Goal: Information Seeking & Learning: Find specific fact

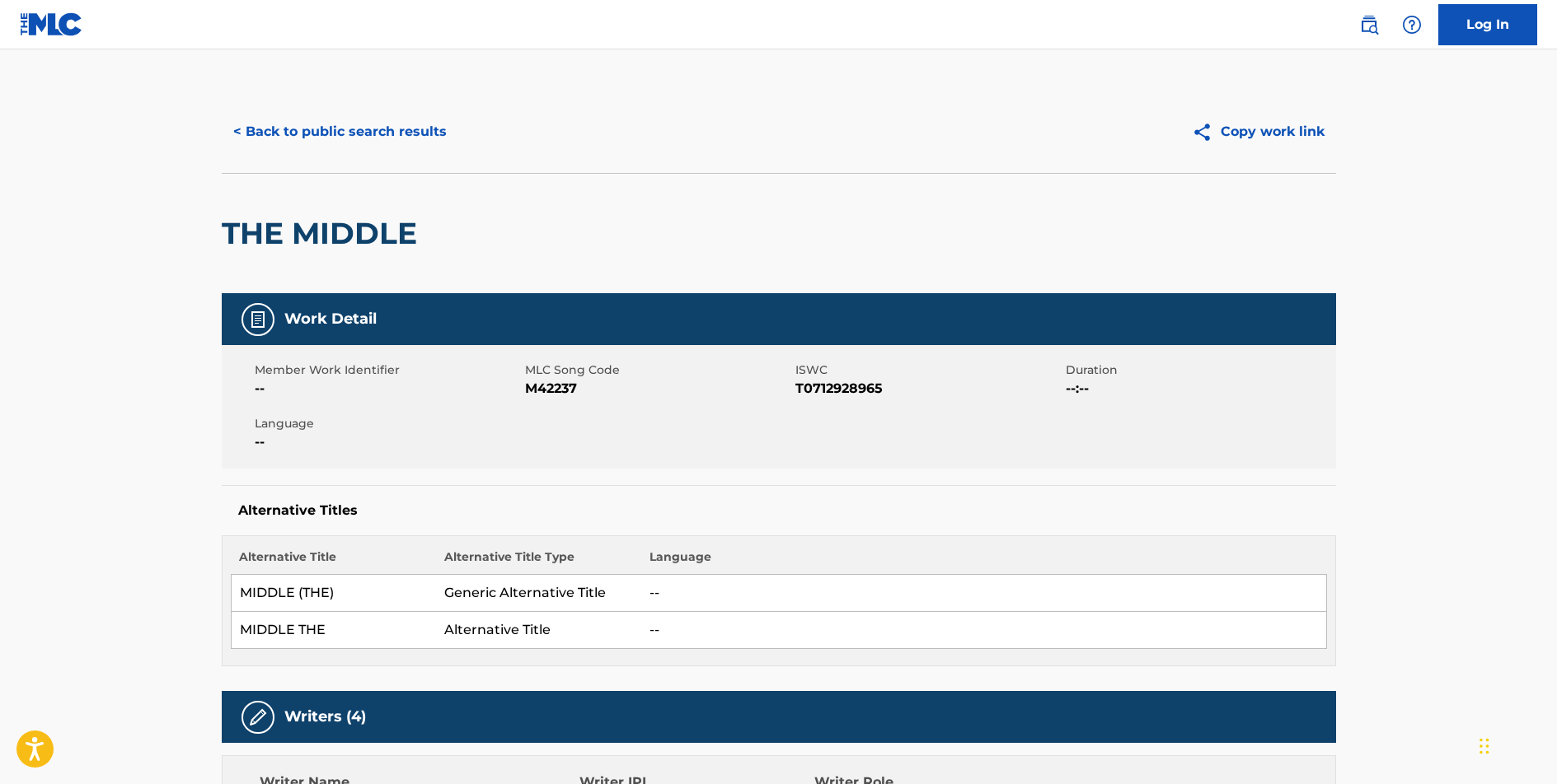
click at [356, 133] on button "< Back to public search results" at bounding box center [340, 131] width 236 height 42
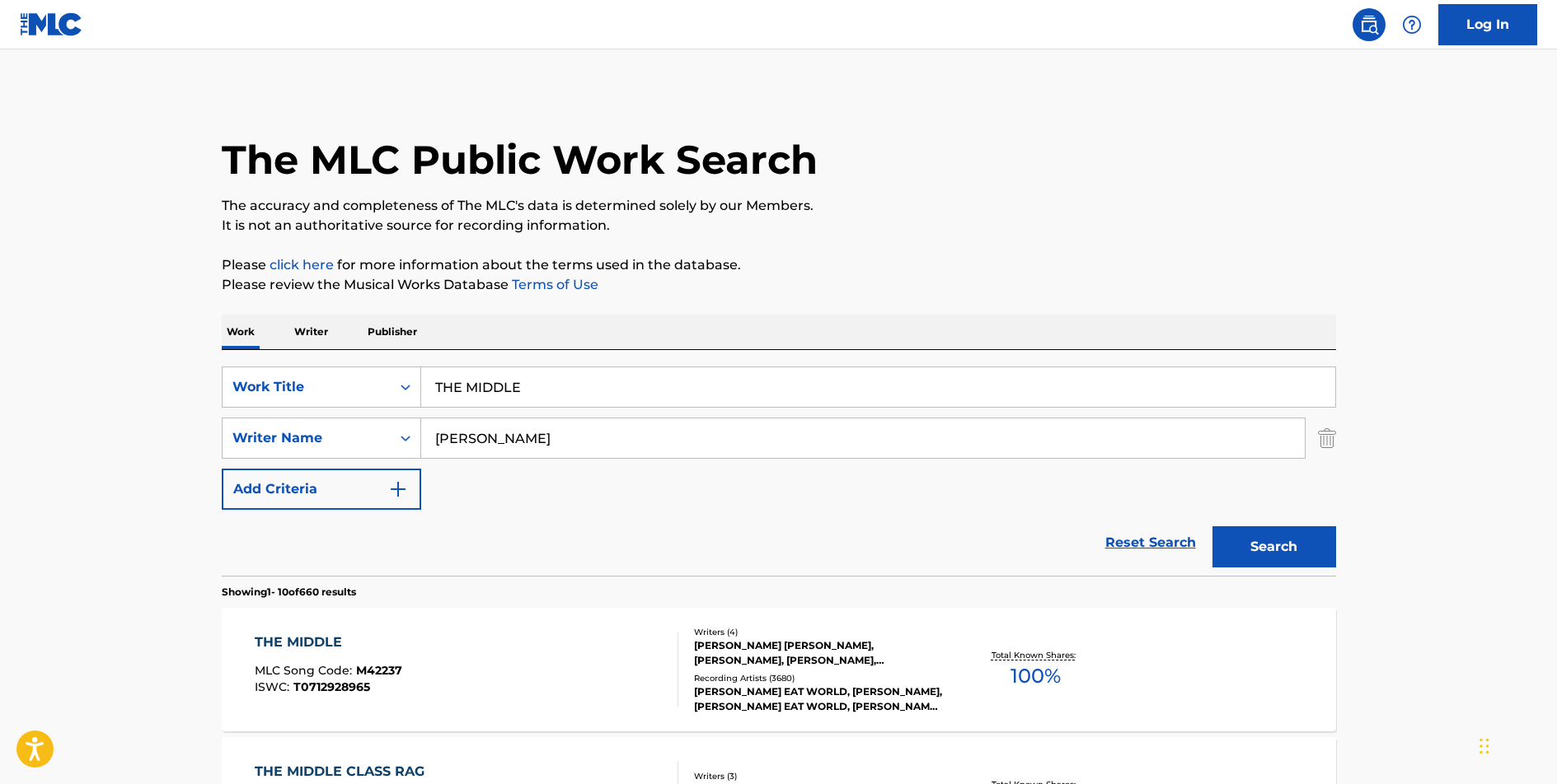
click at [486, 394] on input "THE MIDDLE" at bounding box center [878, 387] width 914 height 40
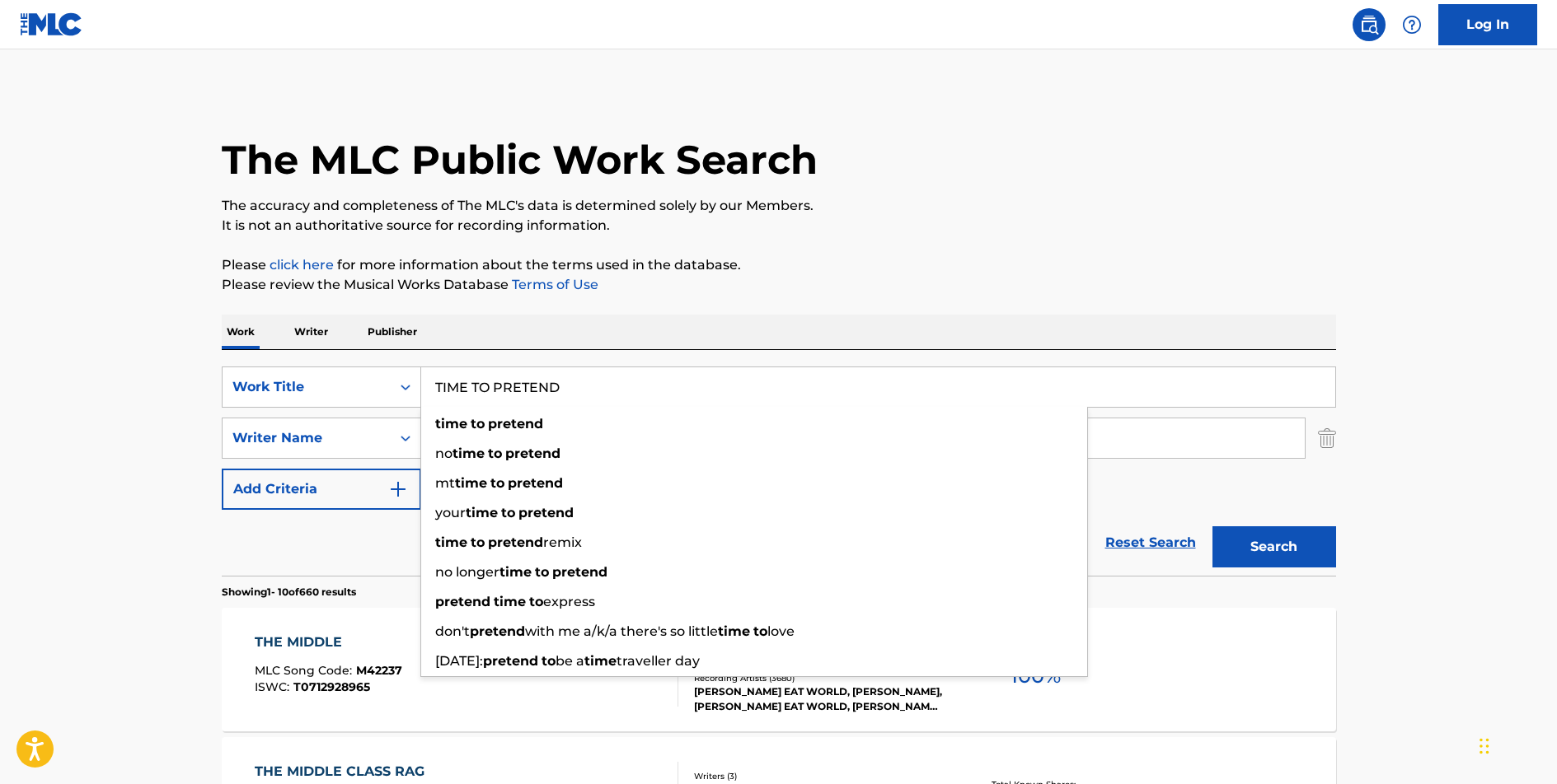
type input "TIME TO PRETEND"
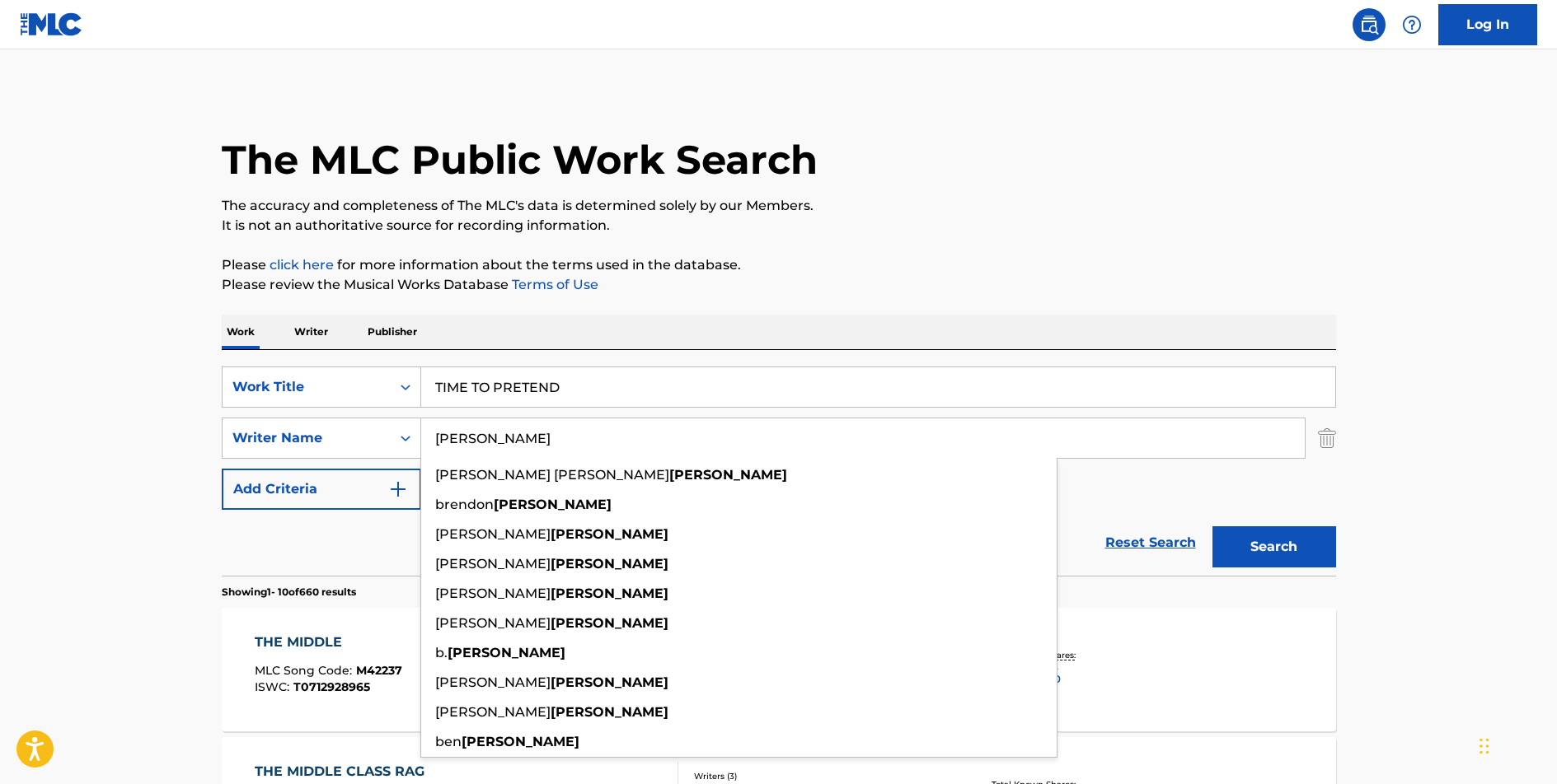
type input "[PERSON_NAME]"
click at [1213, 526] on button "Search" at bounding box center [1274, 547] width 124 height 42
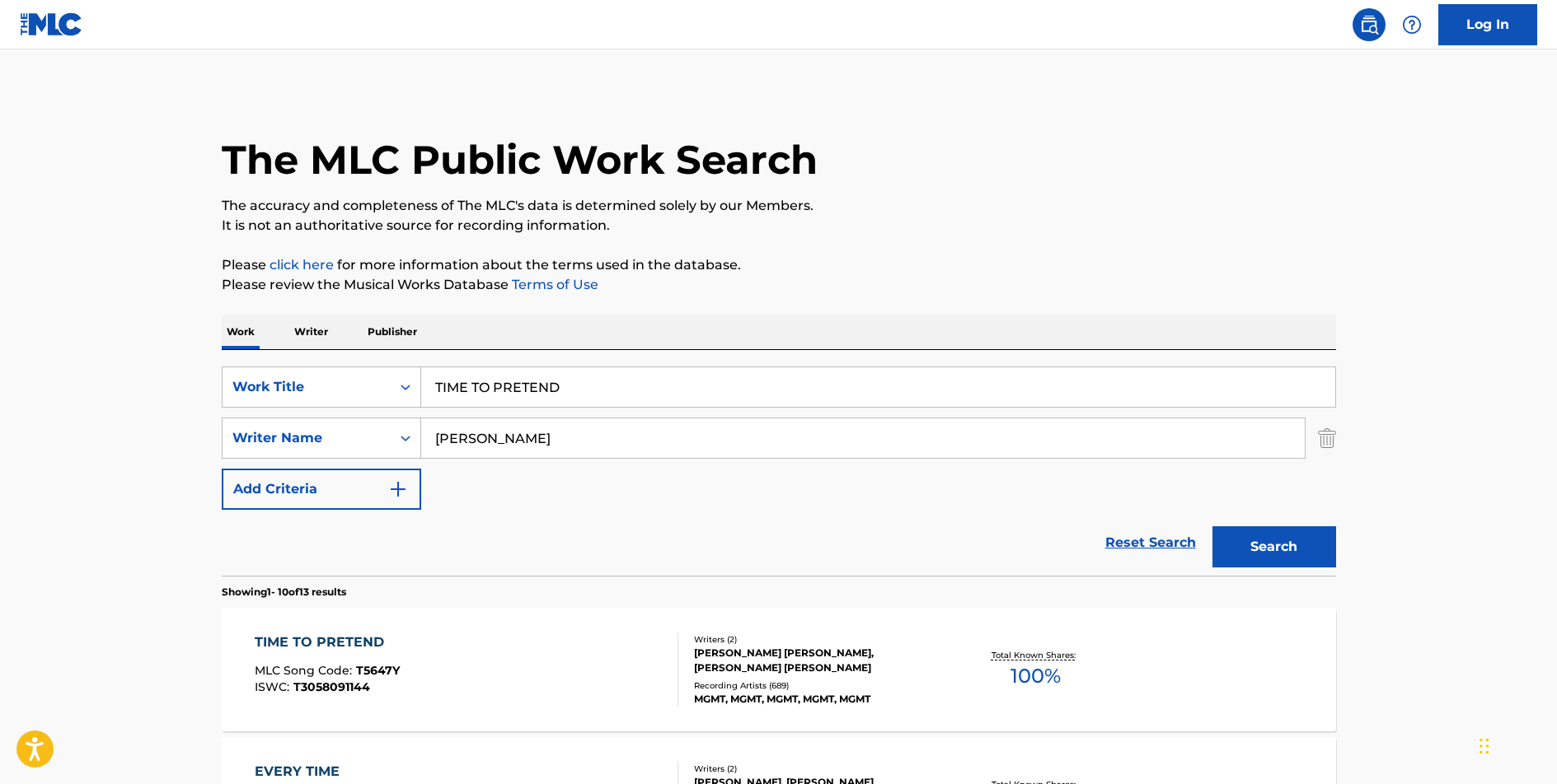
click at [345, 639] on div "TIME TO PRETEND" at bounding box center [327, 642] width 145 height 19
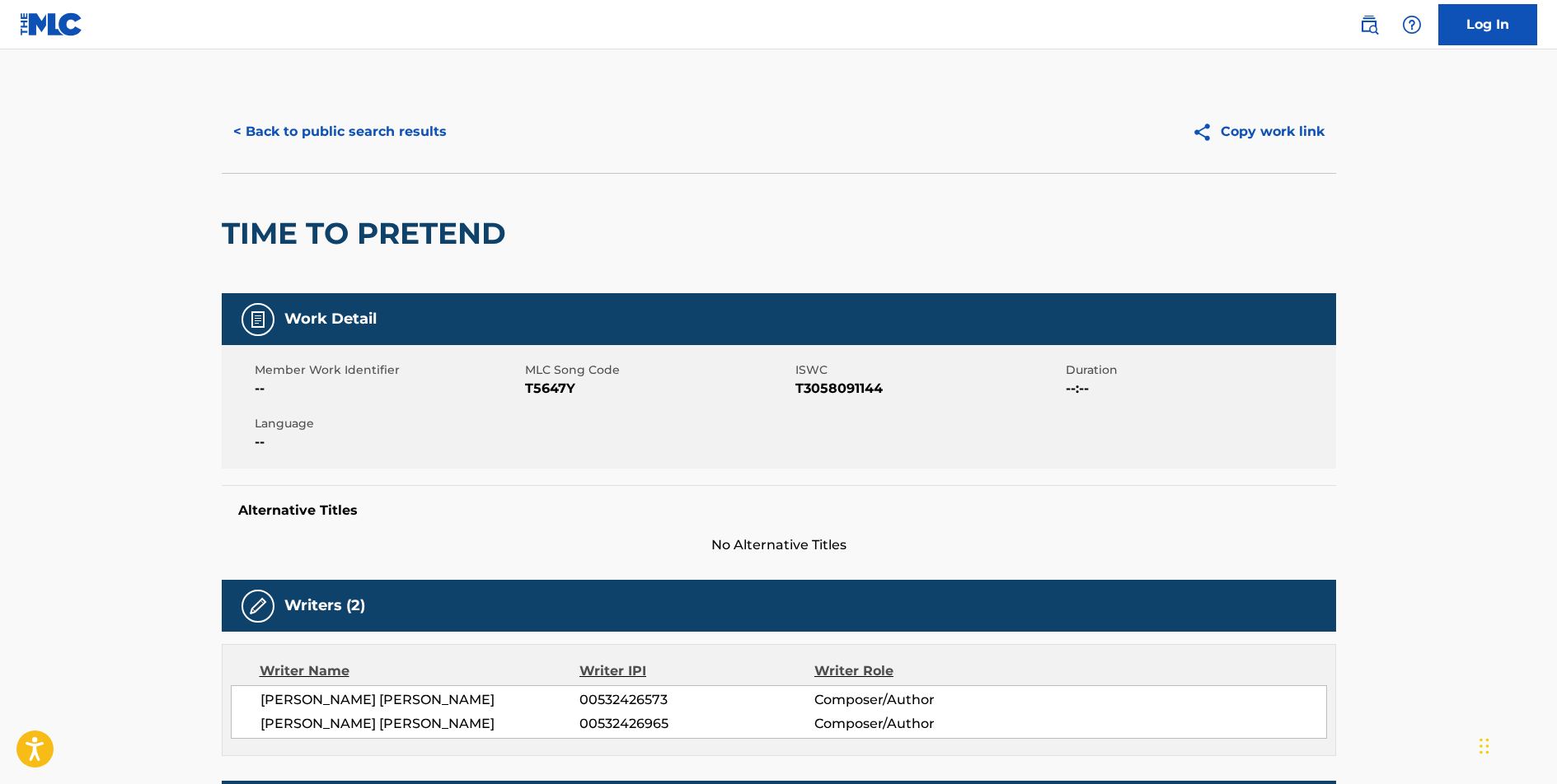
click at [382, 136] on button "< Back to public search results" at bounding box center [340, 131] width 236 height 42
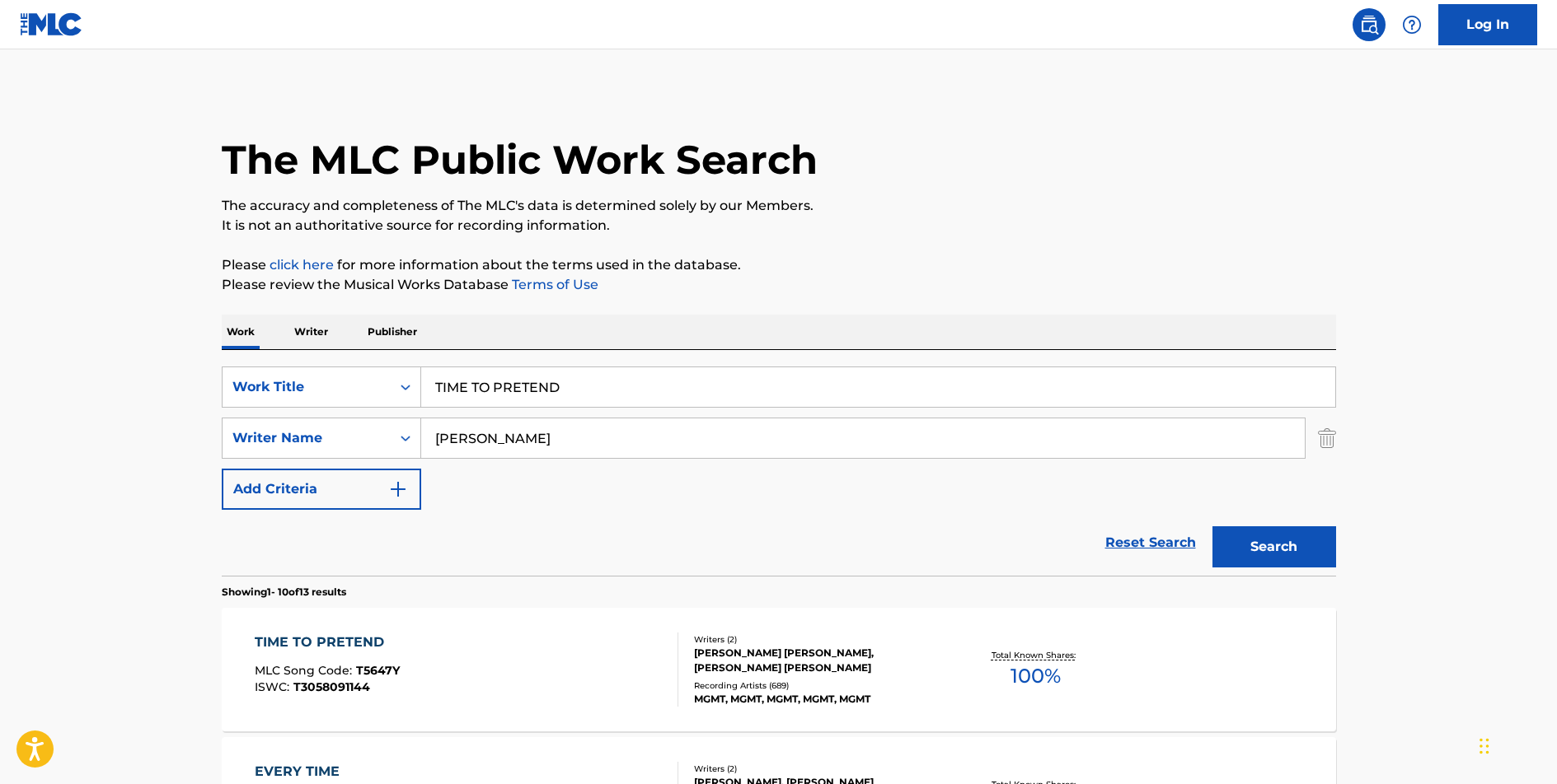
click at [527, 385] on input "TIME TO PRETEND" at bounding box center [878, 387] width 914 height 40
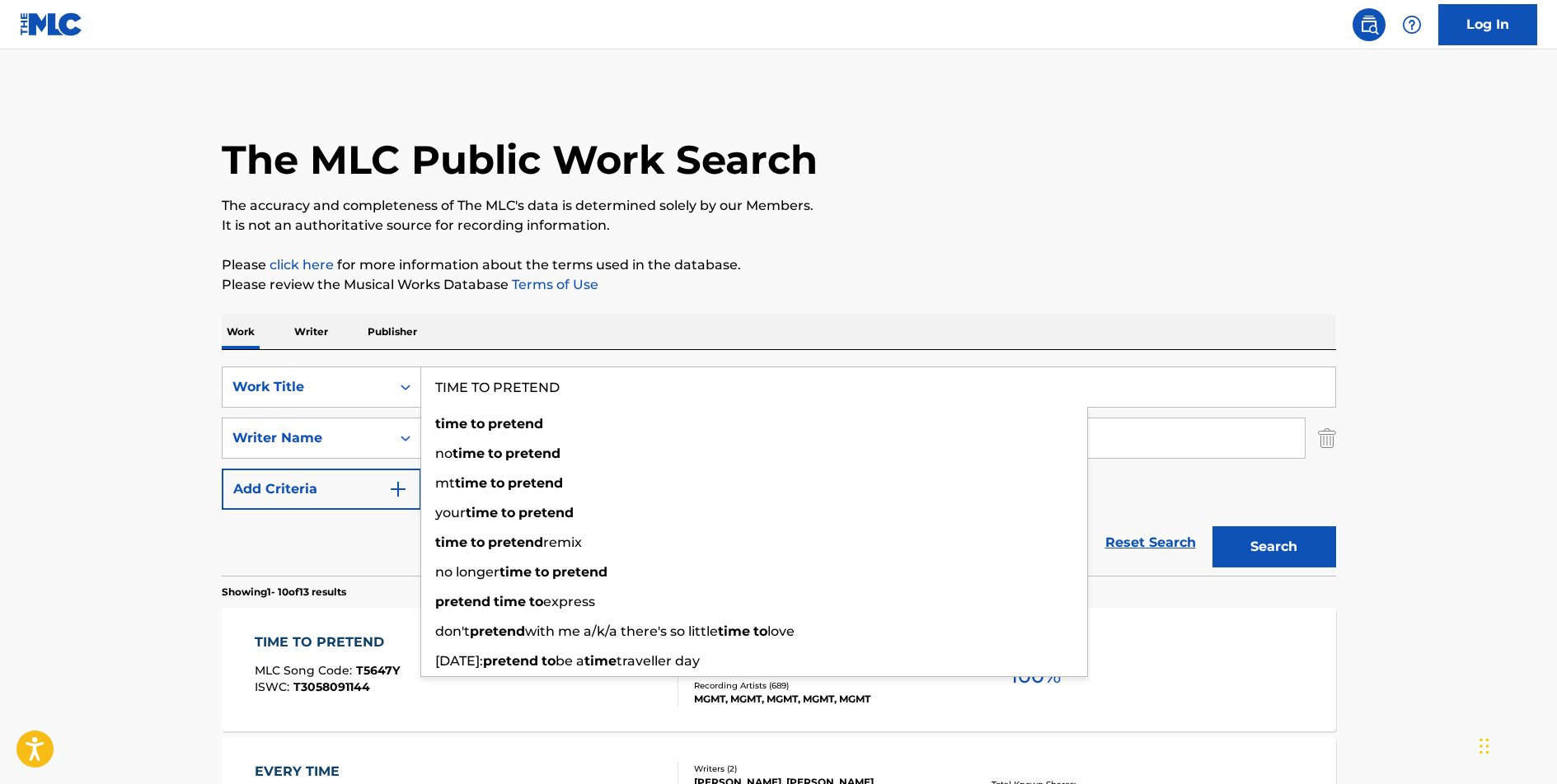
click at [527, 385] on input "TIME TO PRETEND" at bounding box center [878, 387] width 914 height 40
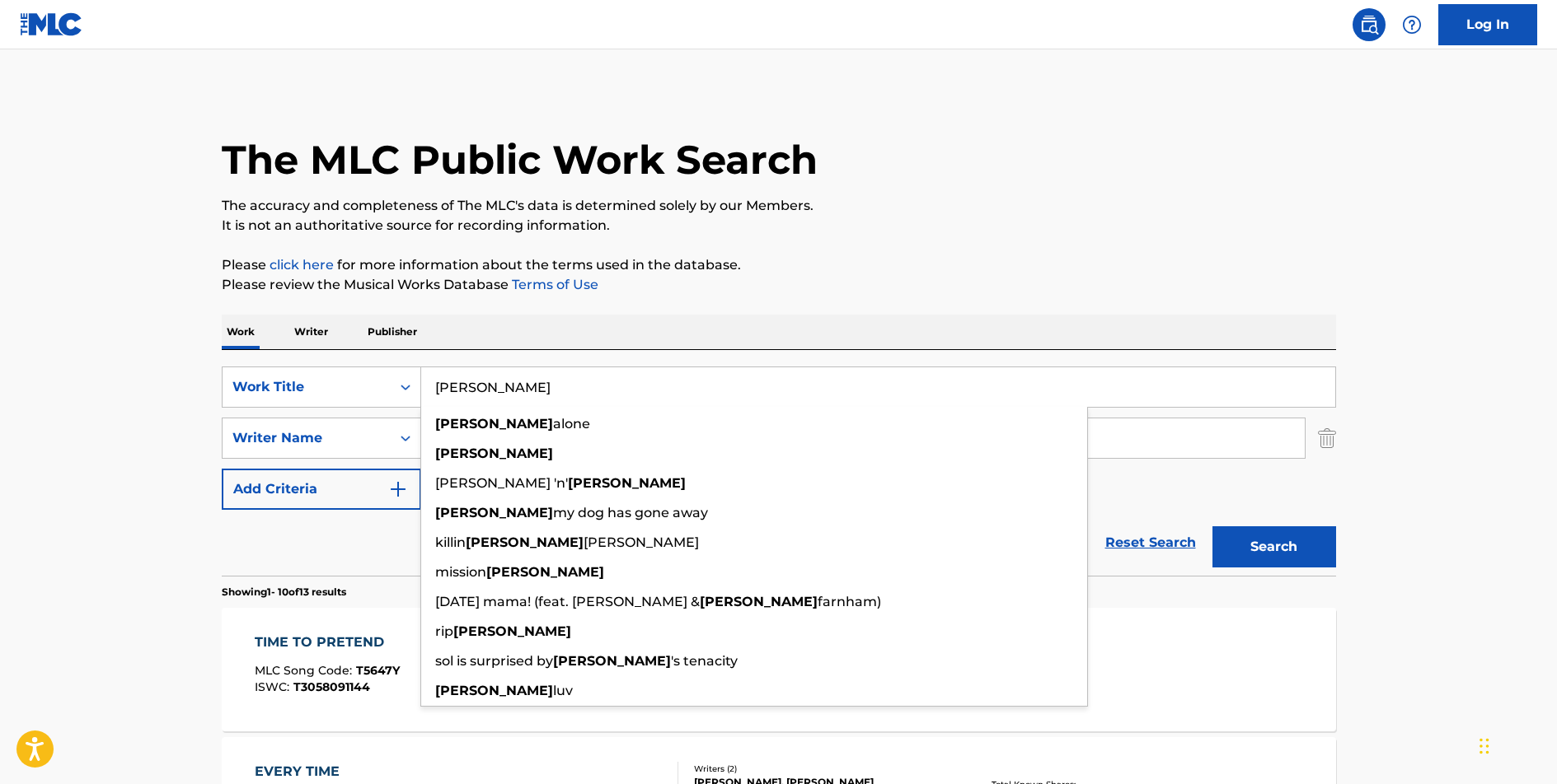
type input "[PERSON_NAME]"
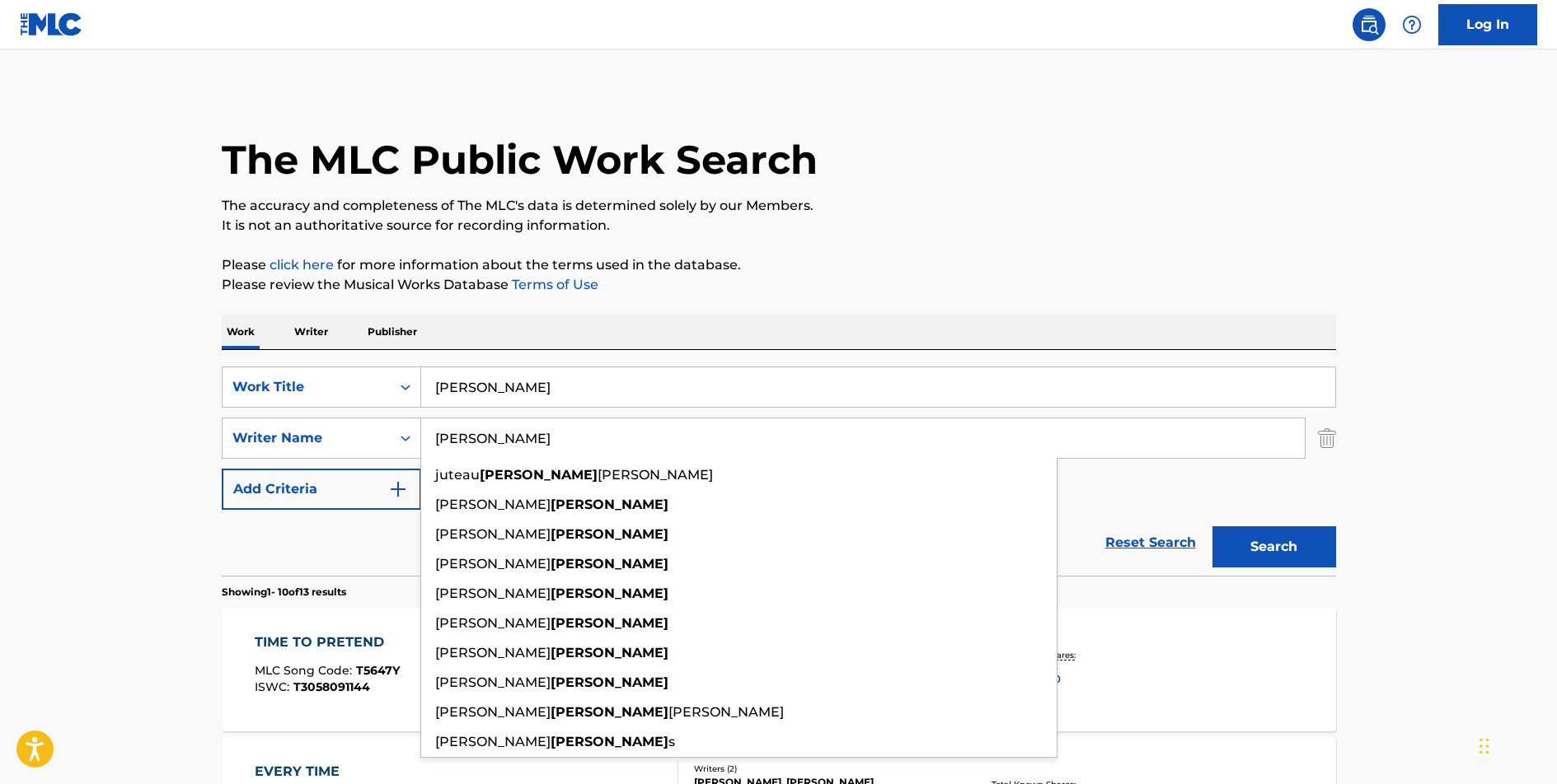
type input "[PERSON_NAME]"
click at [1213, 526] on button "Search" at bounding box center [1274, 547] width 124 height 42
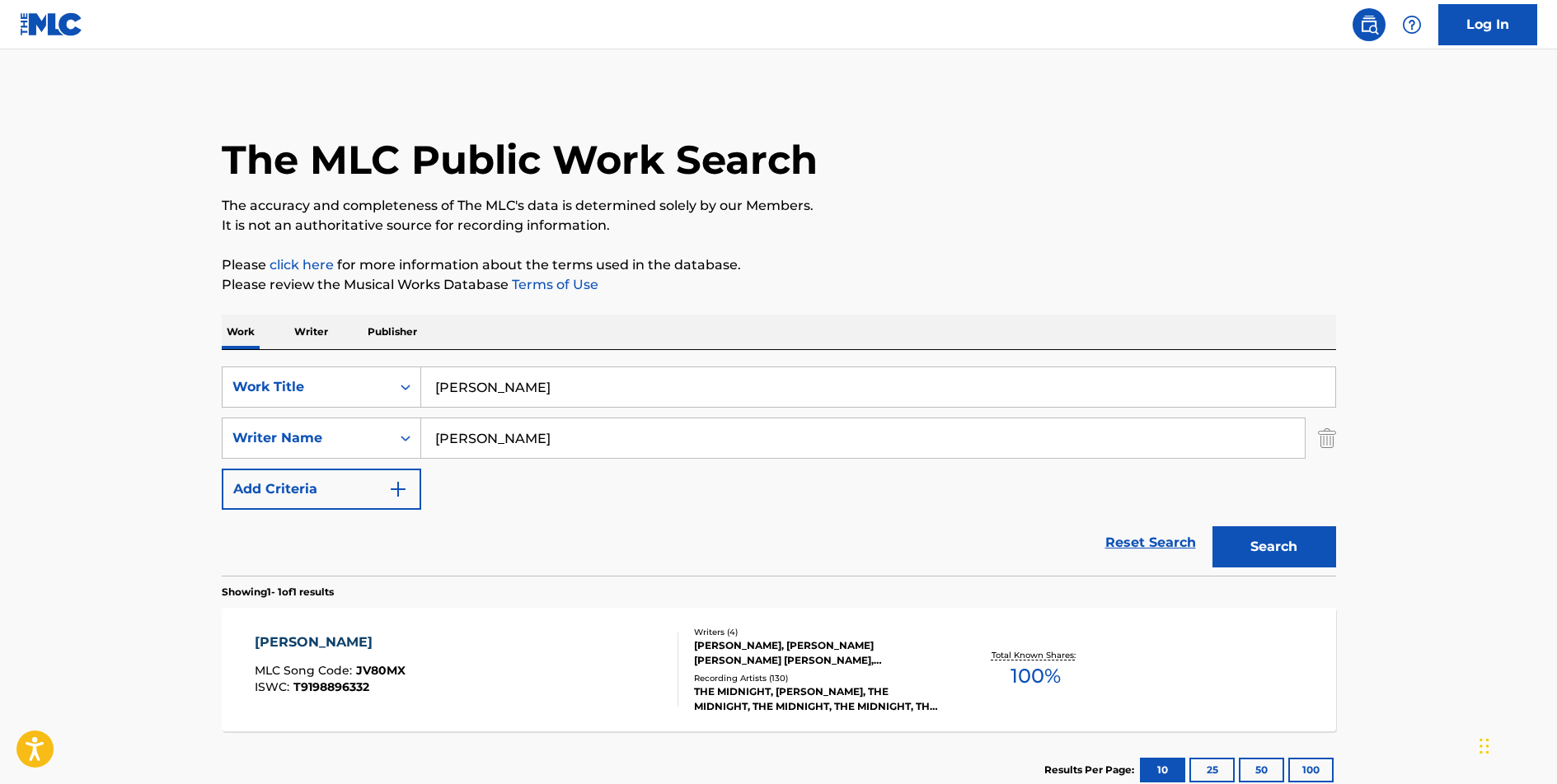
click at [281, 645] on div "[PERSON_NAME]" at bounding box center [330, 642] width 151 height 19
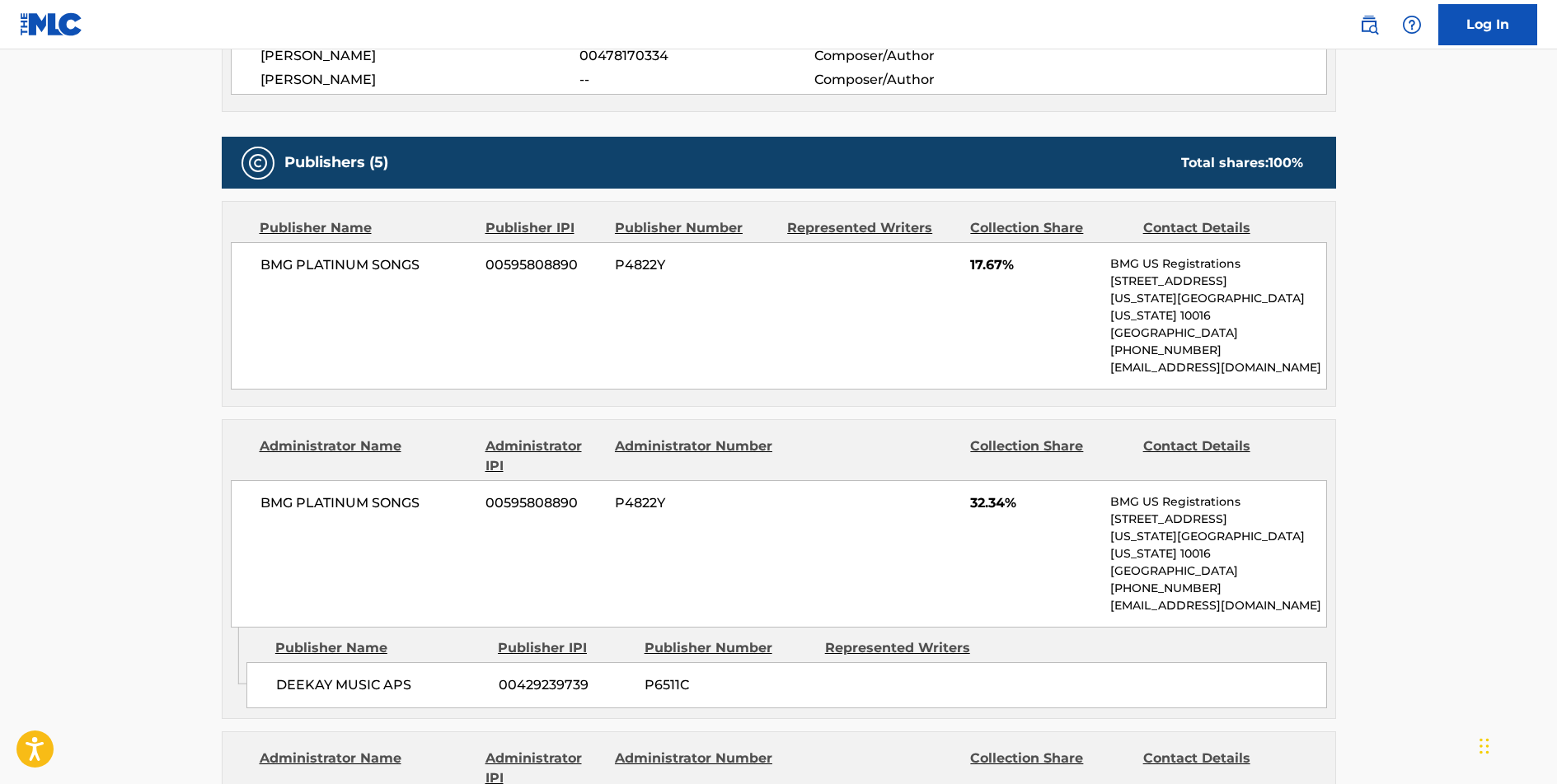
scroll to position [665, 0]
